Goal: Information Seeking & Learning: Learn about a topic

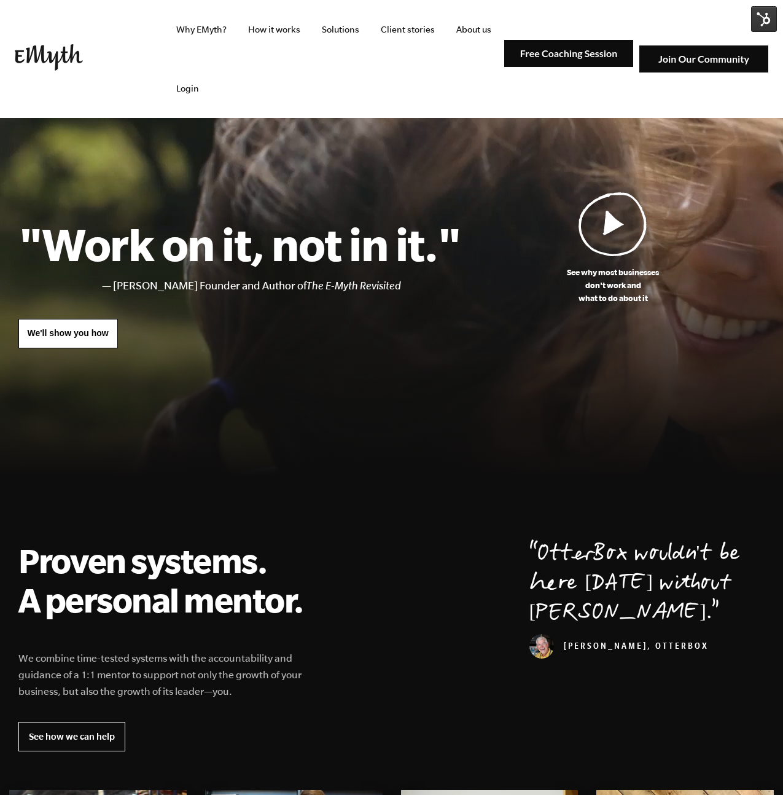
click at [733, 56] on img at bounding box center [703, 59] width 129 height 28
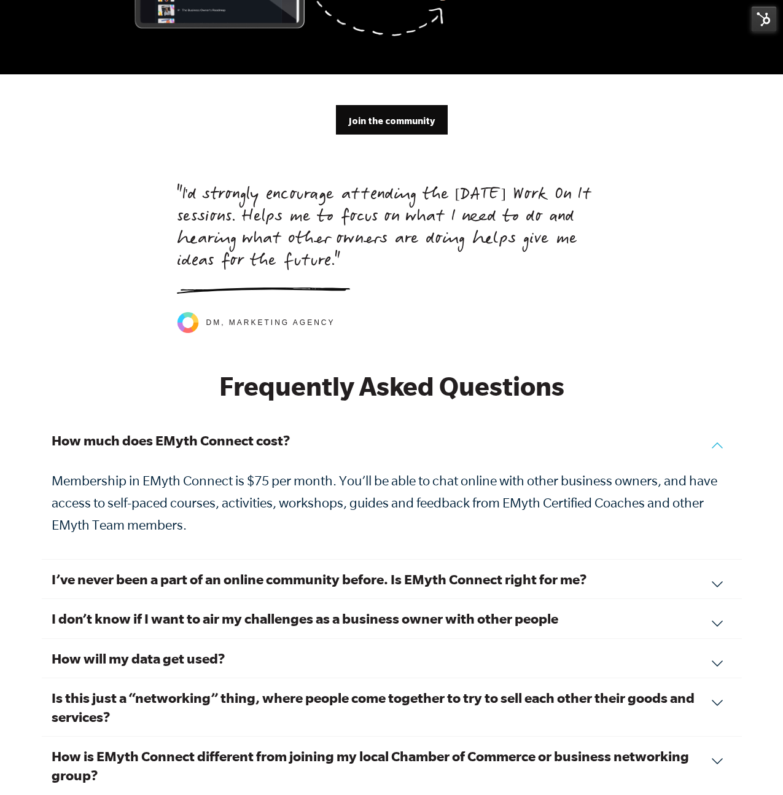
scroll to position [3974, 0]
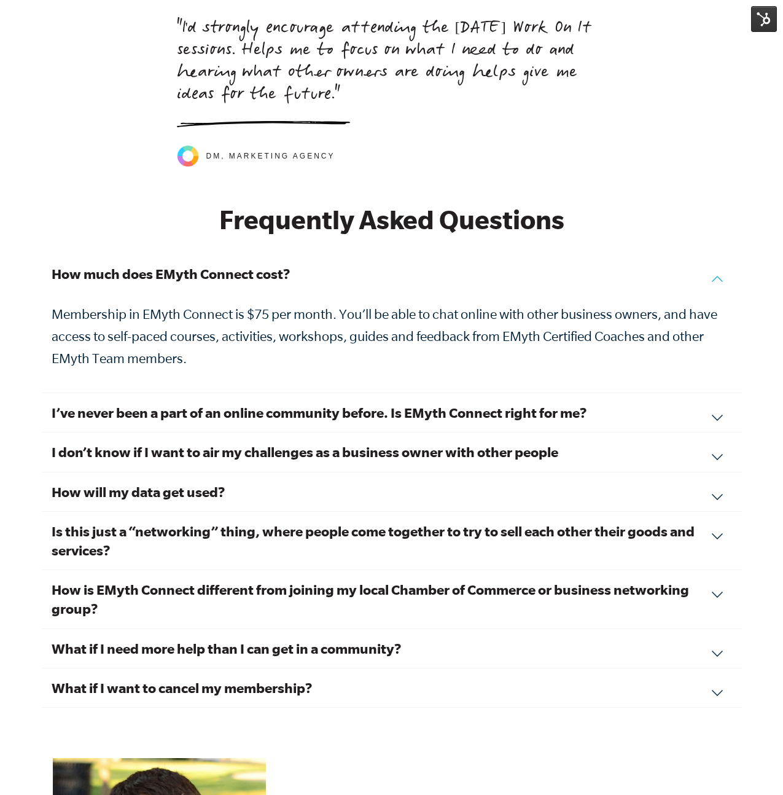
click at [403, 403] on h3 "I’ve never been a part of an online community before. Is EMyth Connect right fo…" at bounding box center [392, 412] width 680 height 19
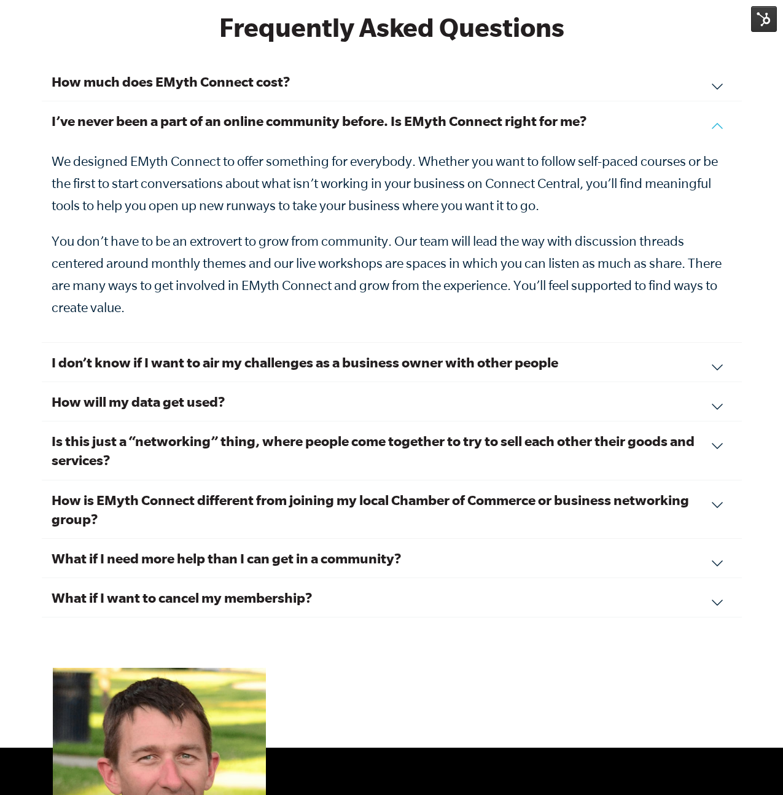
scroll to position [4224, 0]
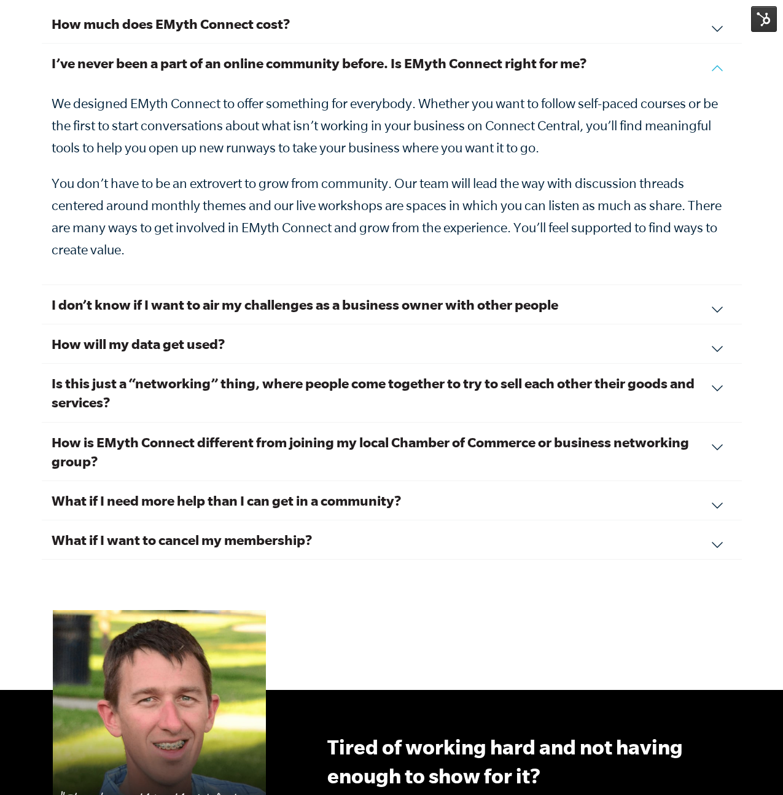
click at [249, 297] on h3 "I don’t know if I want to air my challenges as a business owner with other peop…" at bounding box center [392, 304] width 680 height 19
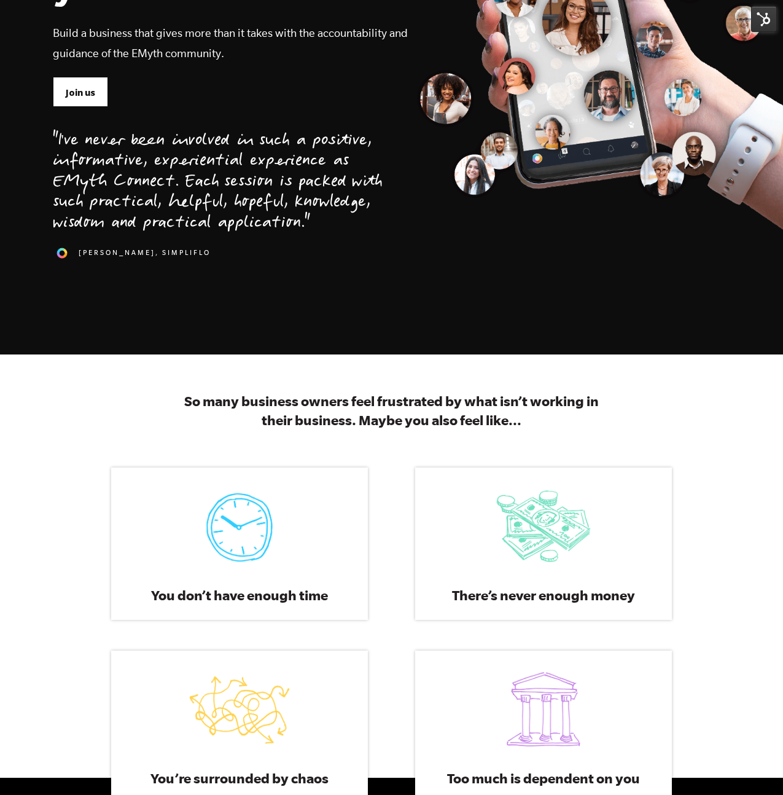
scroll to position [0, 0]
